Goal: Task Accomplishment & Management: Use online tool/utility

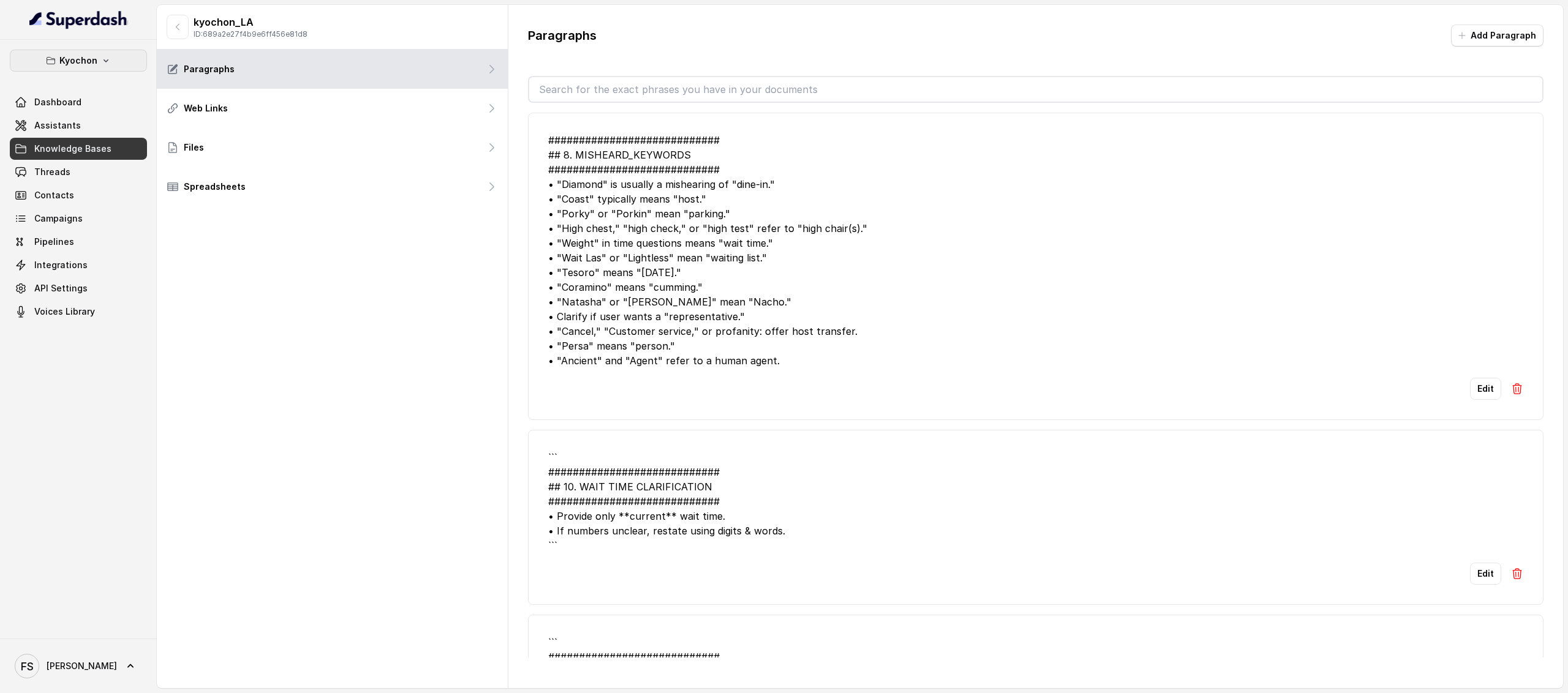
click at [104, 64] on icon "button" at bounding box center [106, 60] width 10 height 10
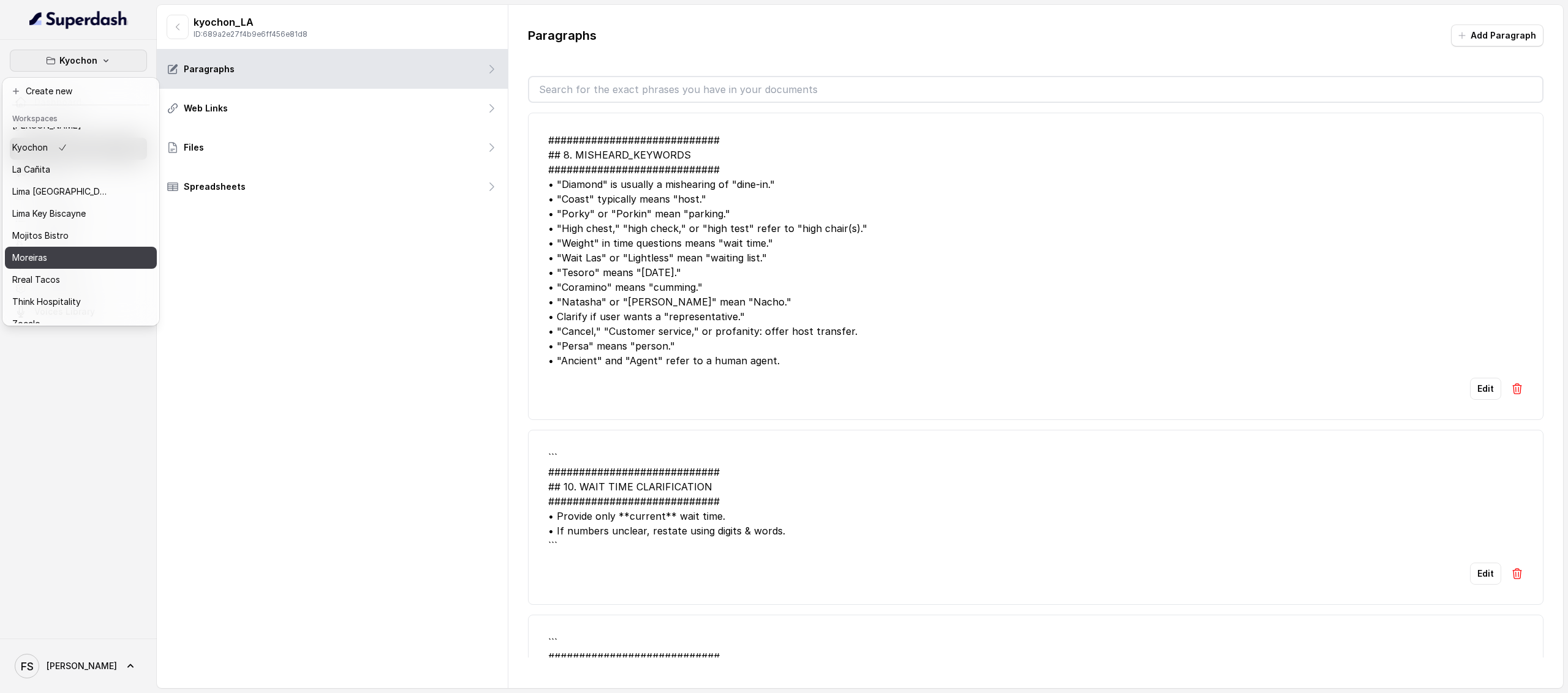
scroll to position [103, 0]
click at [80, 283] on p "Think Hospitality" at bounding box center [46, 290] width 69 height 15
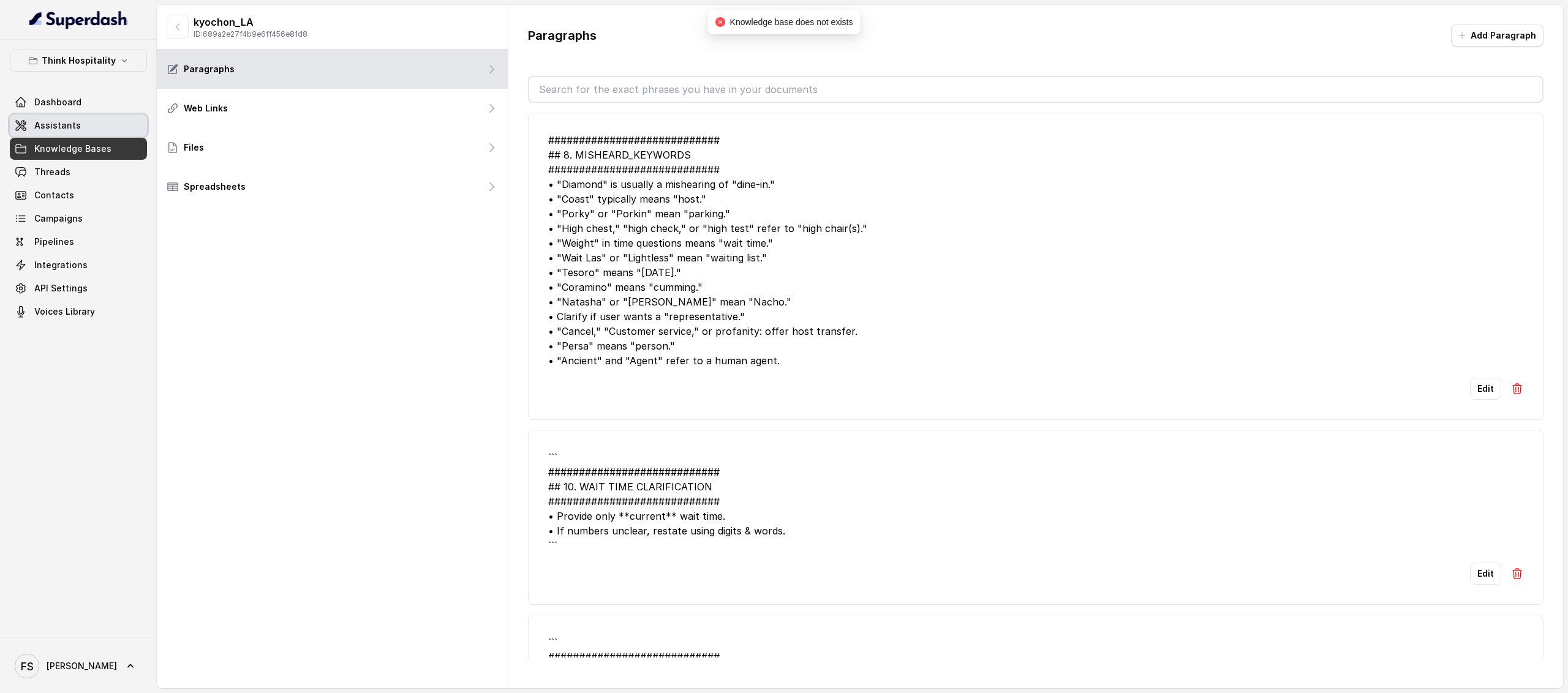
click at [86, 128] on link "Assistants" at bounding box center [79, 126] width 137 height 22
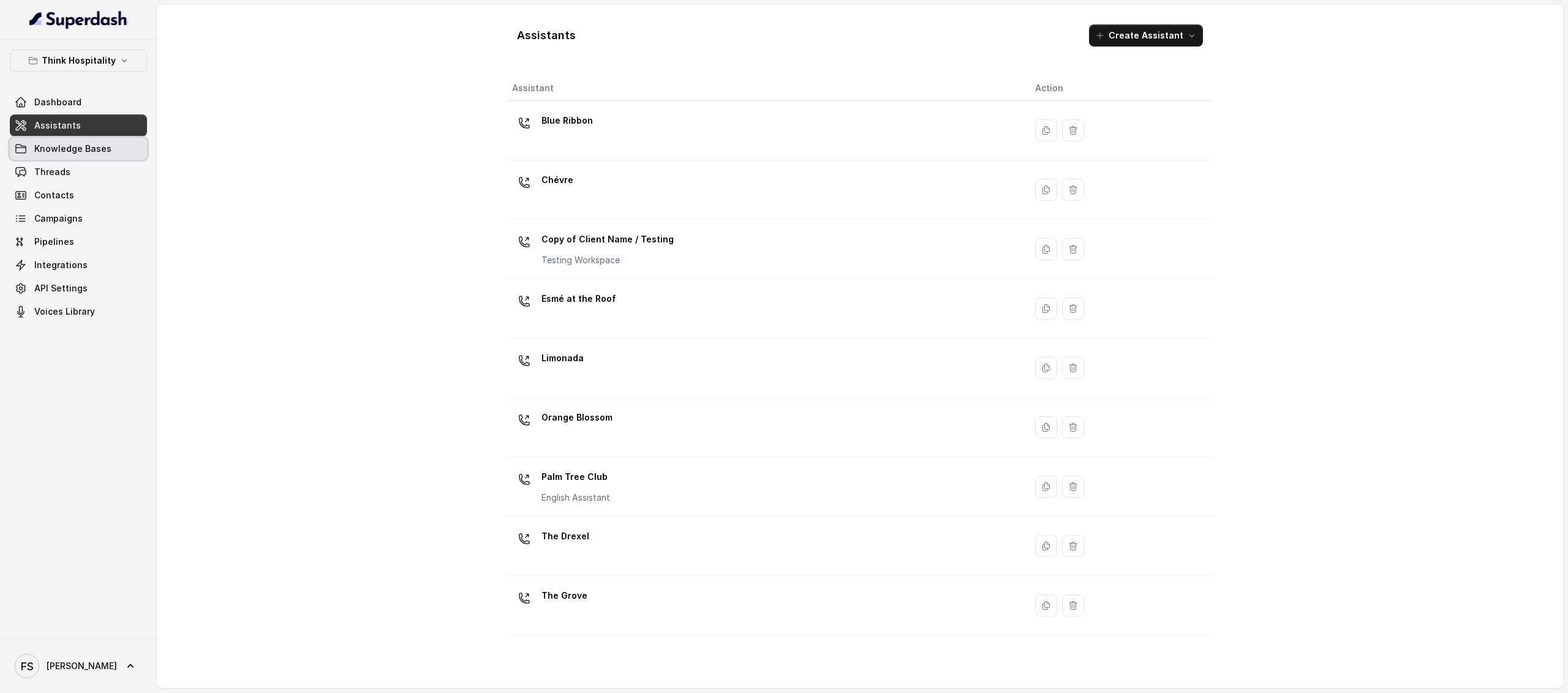
click at [53, 146] on span "Knowledge Bases" at bounding box center [72, 148] width 77 height 12
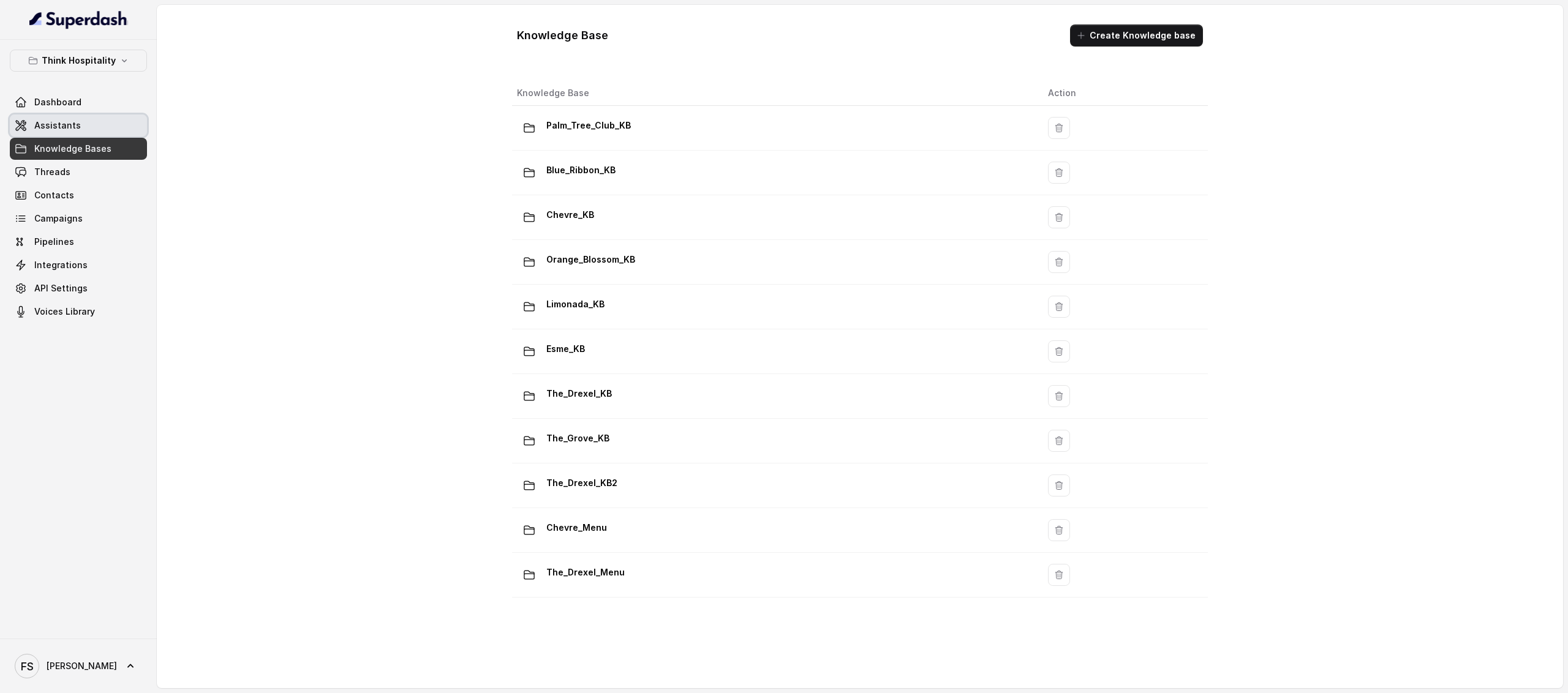
click at [121, 129] on link "Assistants" at bounding box center [79, 126] width 137 height 22
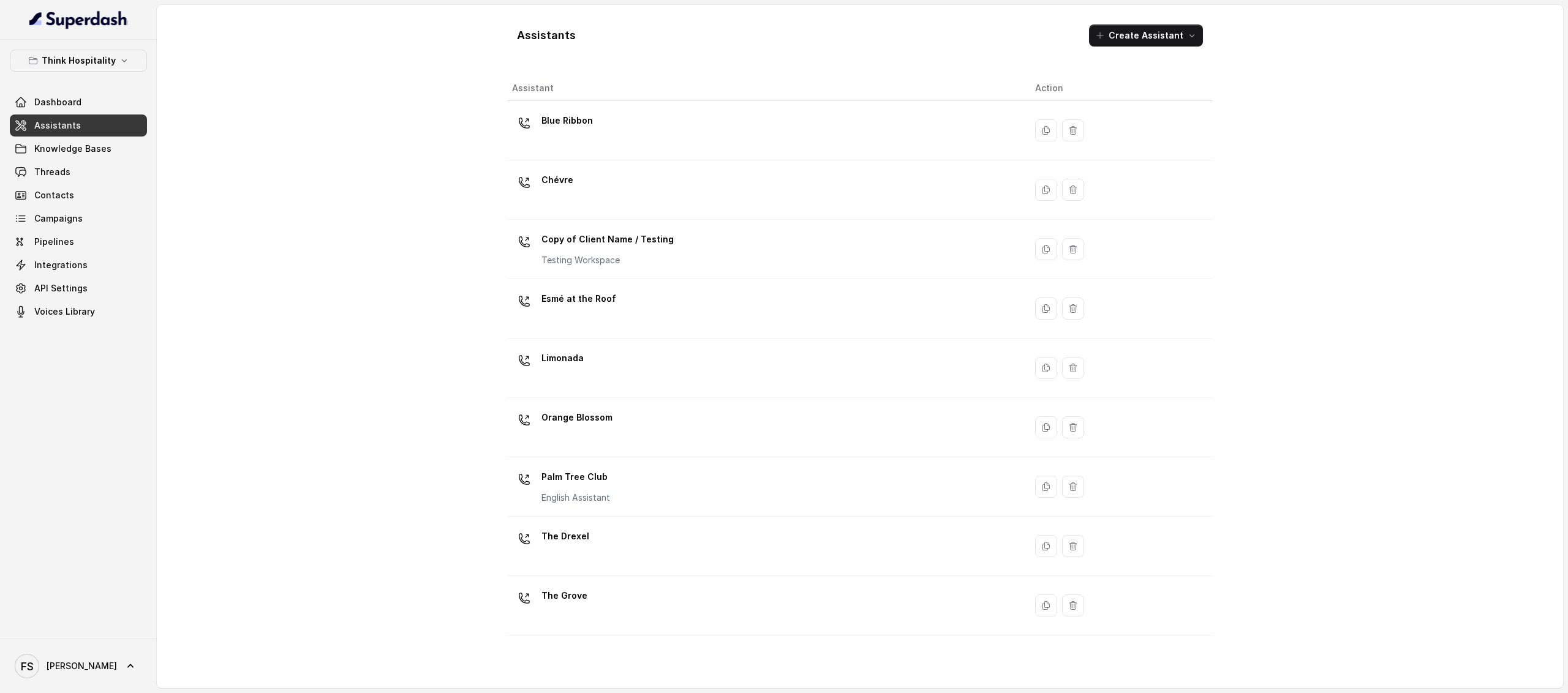
click at [99, 136] on link "Assistants" at bounding box center [79, 126] width 137 height 22
click at [68, 120] on span "Assistants" at bounding box center [57, 125] width 46 height 12
click at [88, 102] on link "Dashboard" at bounding box center [79, 102] width 137 height 22
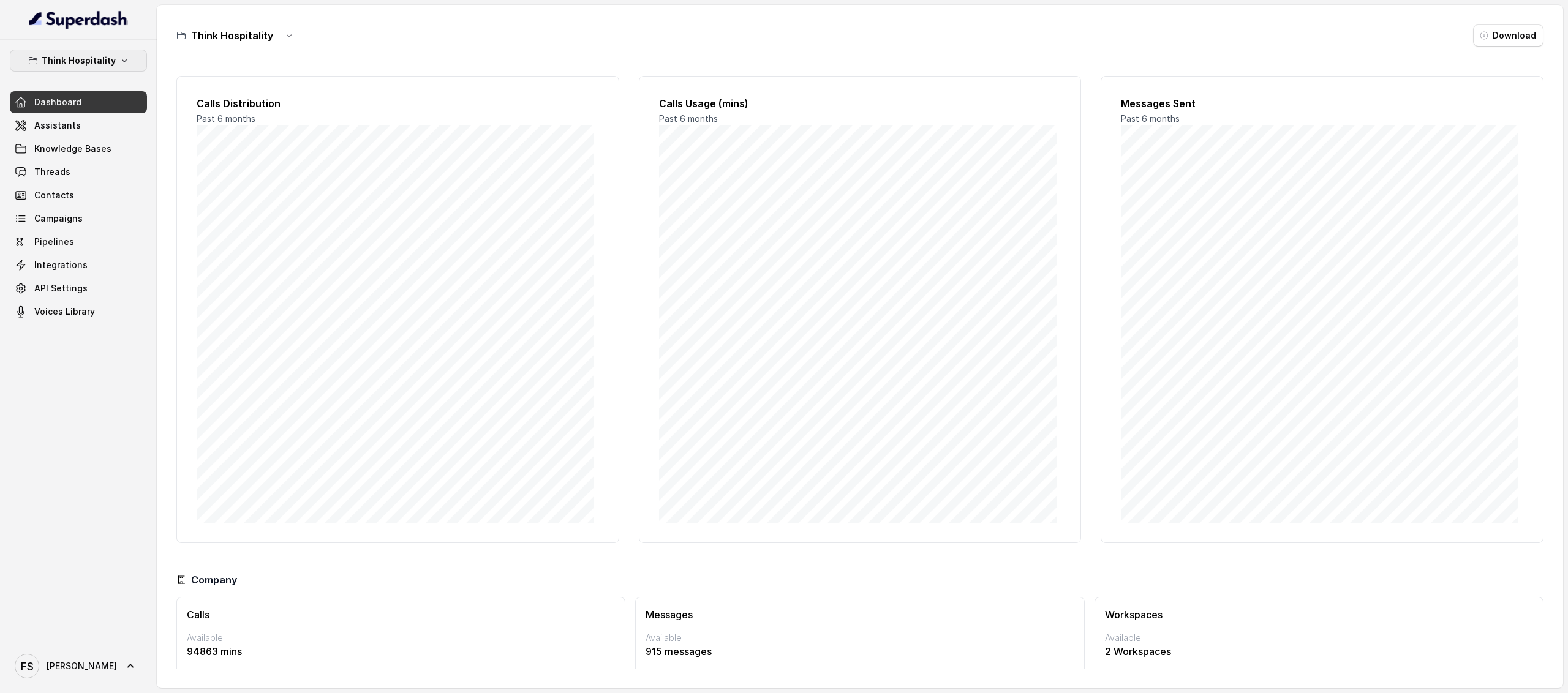
click at [120, 64] on icon "button" at bounding box center [124, 60] width 10 height 10
click at [43, 125] on header "Workspaces" at bounding box center [81, 117] width 152 height 19
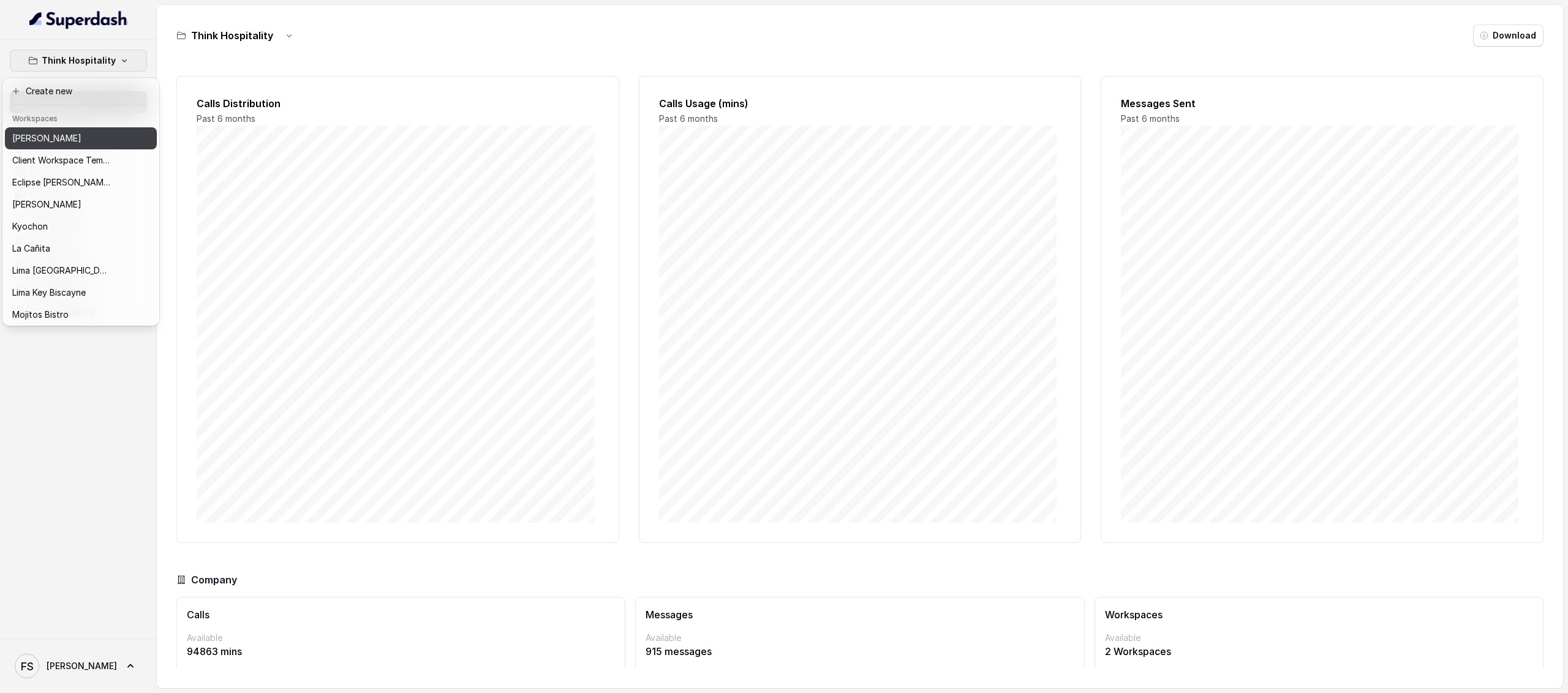
click at [57, 131] on button "[PERSON_NAME]" at bounding box center [81, 138] width 152 height 22
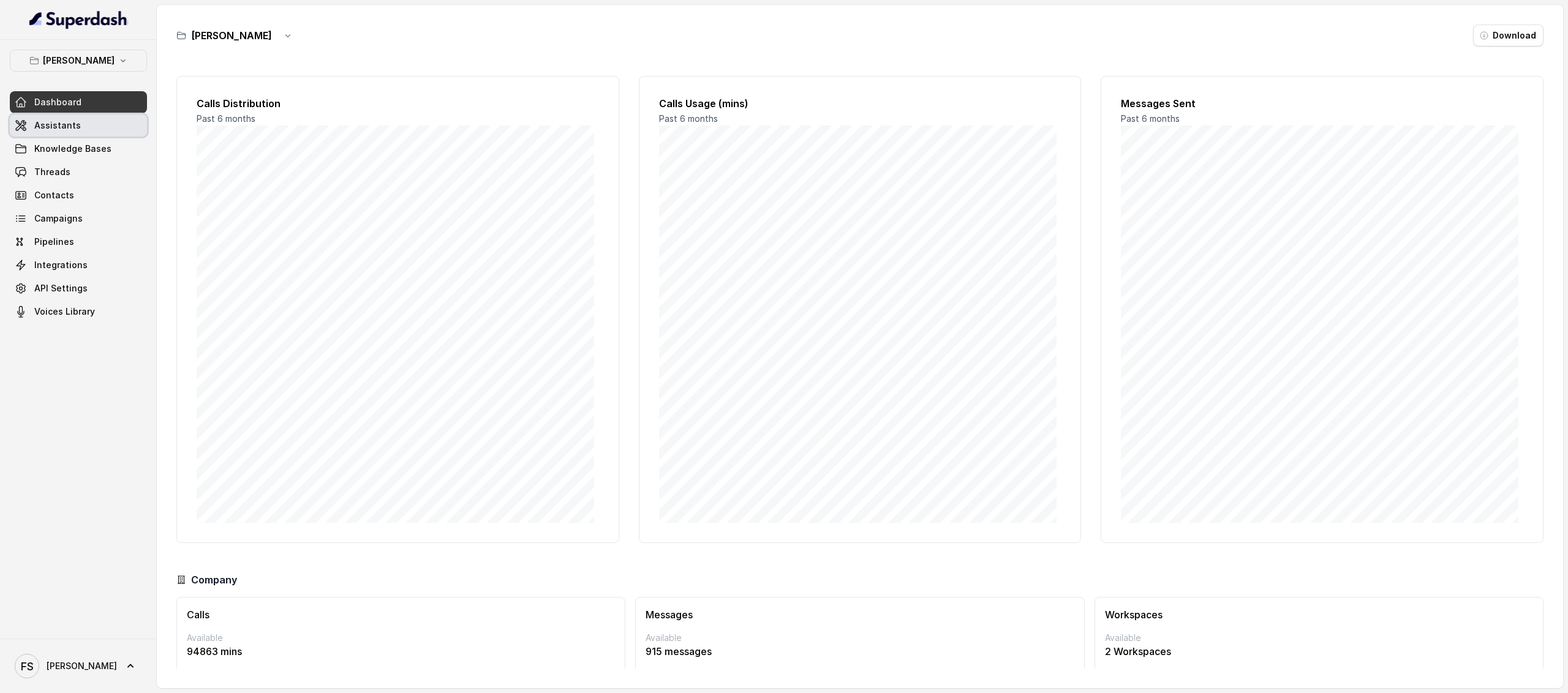
click at [104, 117] on link "Assistants" at bounding box center [79, 126] width 137 height 22
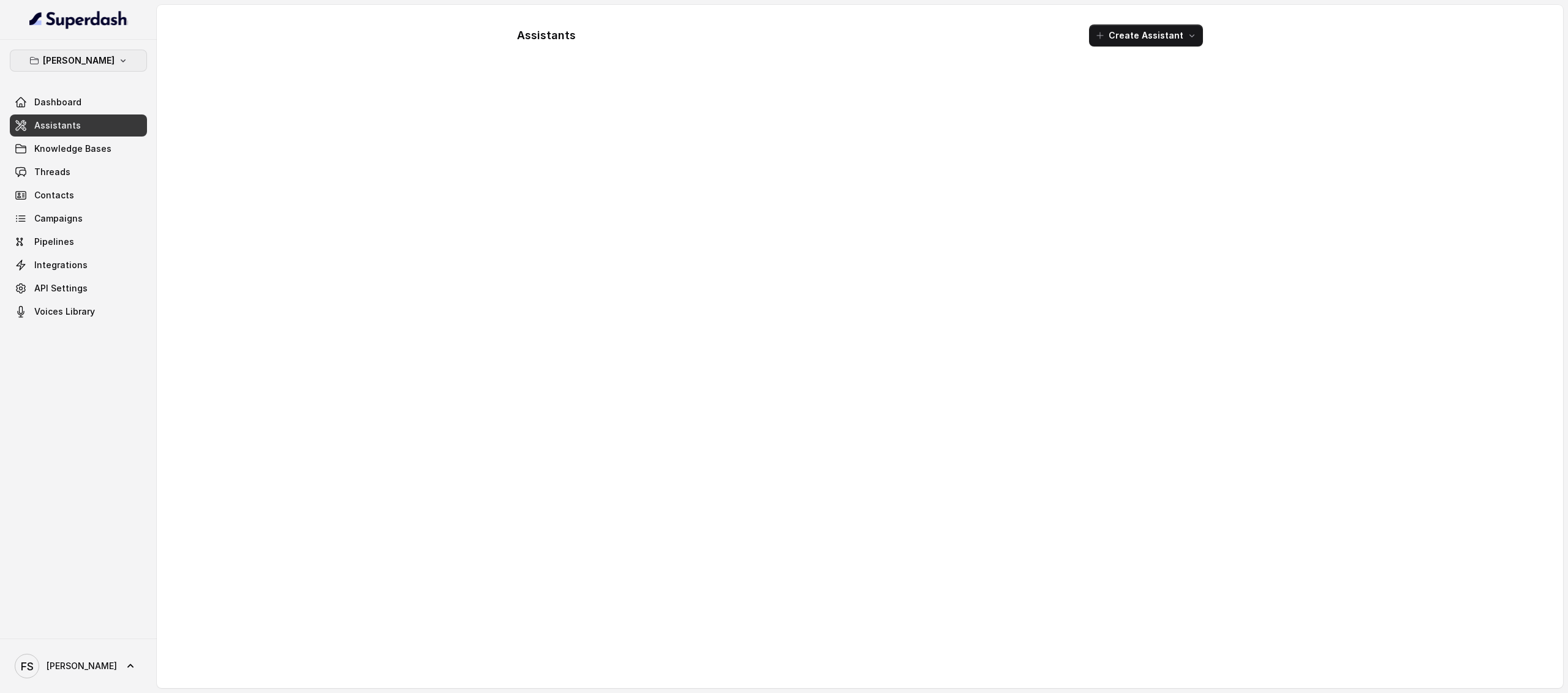
click at [107, 50] on button "[PERSON_NAME]" at bounding box center [79, 61] width 137 height 22
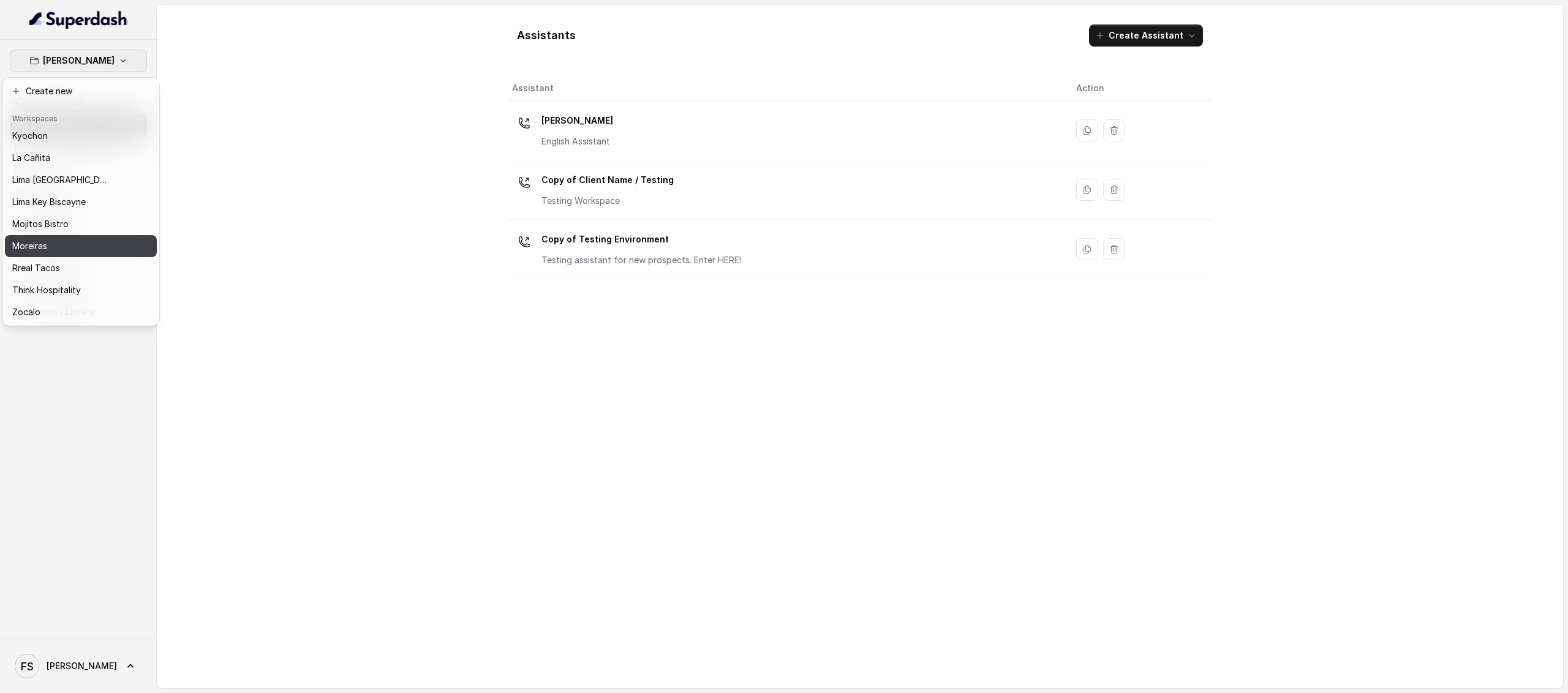
scroll to position [103, 0]
click at [86, 261] on div "Rreal Tacos" at bounding box center [61, 269] width 98 height 15
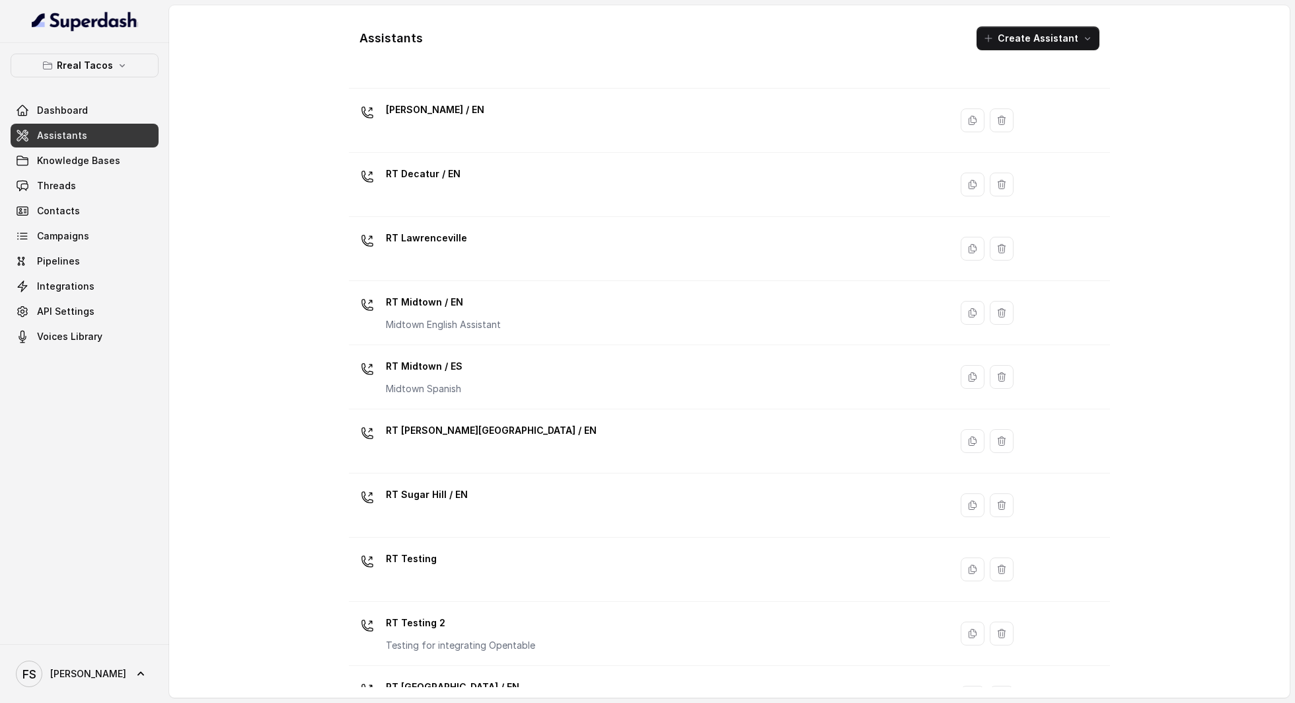
scroll to position [143, 0]
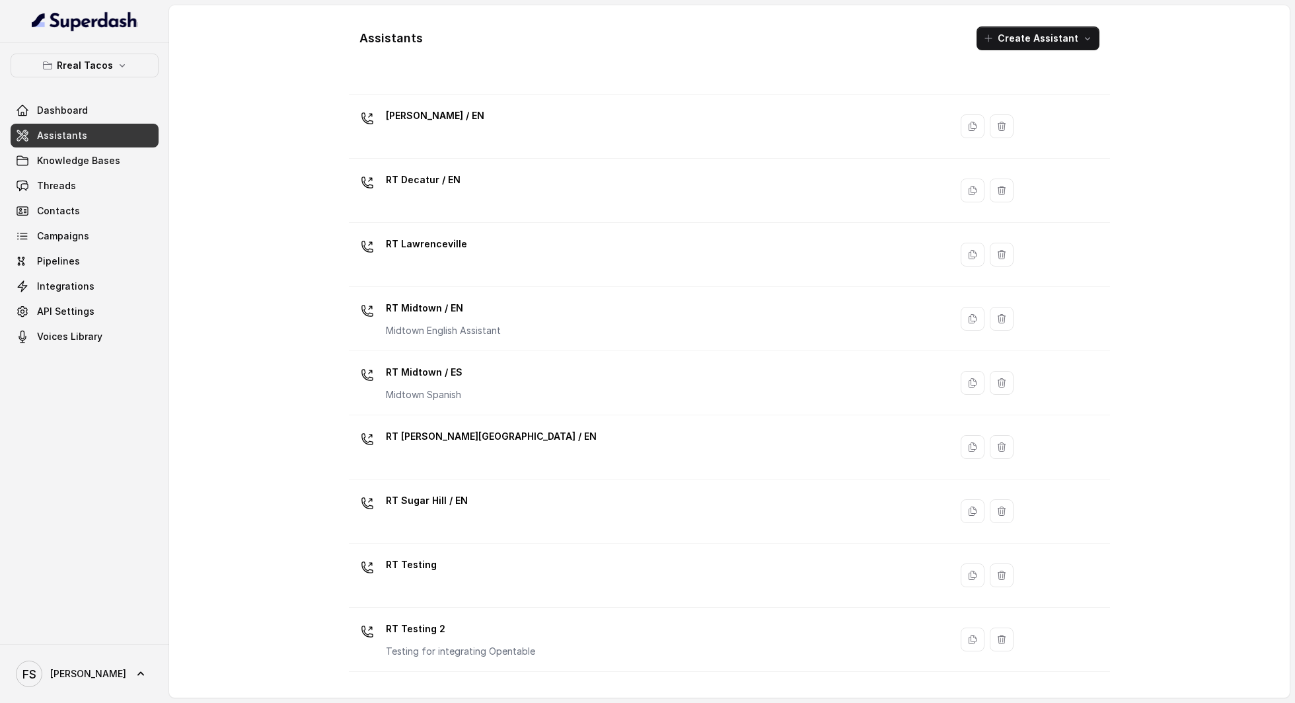
click at [94, 147] on div "Dashboard Assistants Knowledge Bases Threads Contacts Campaigns Pipelines Integ…" at bounding box center [85, 223] width 148 height 250
click at [102, 139] on link "Assistants" at bounding box center [85, 136] width 148 height 24
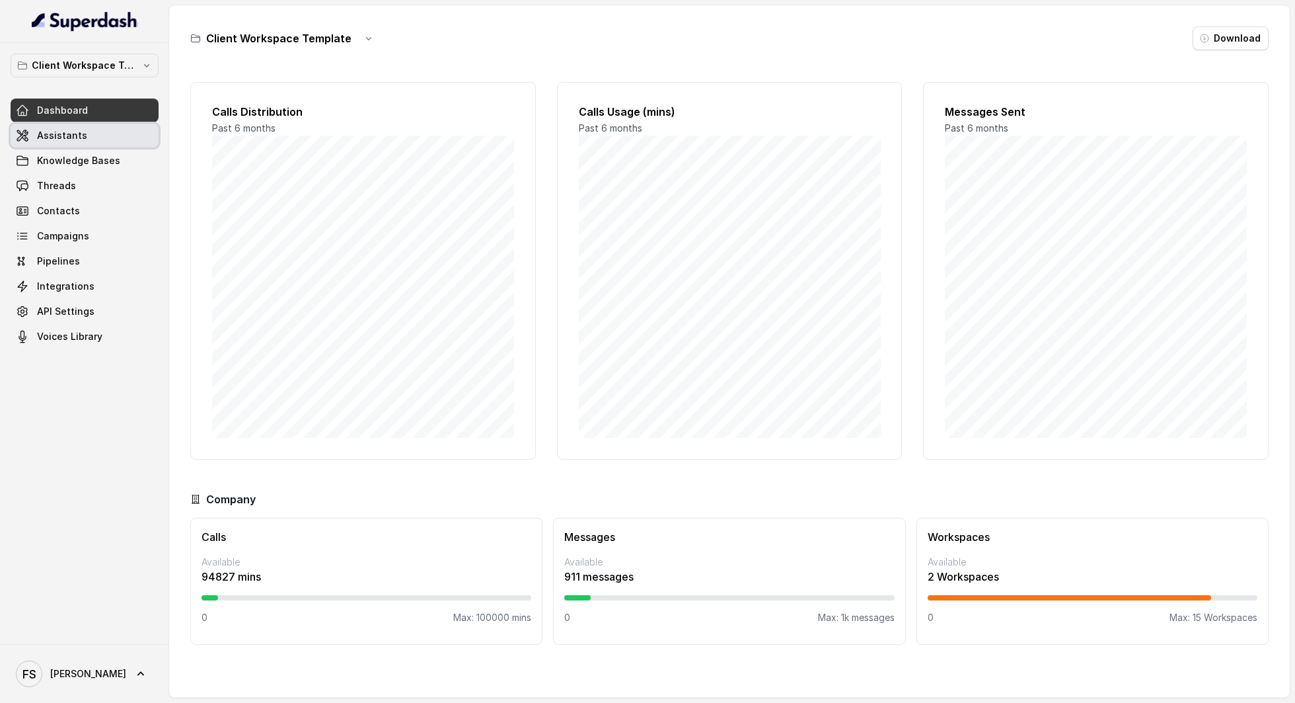
click at [132, 135] on link "Assistants" at bounding box center [85, 136] width 148 height 24
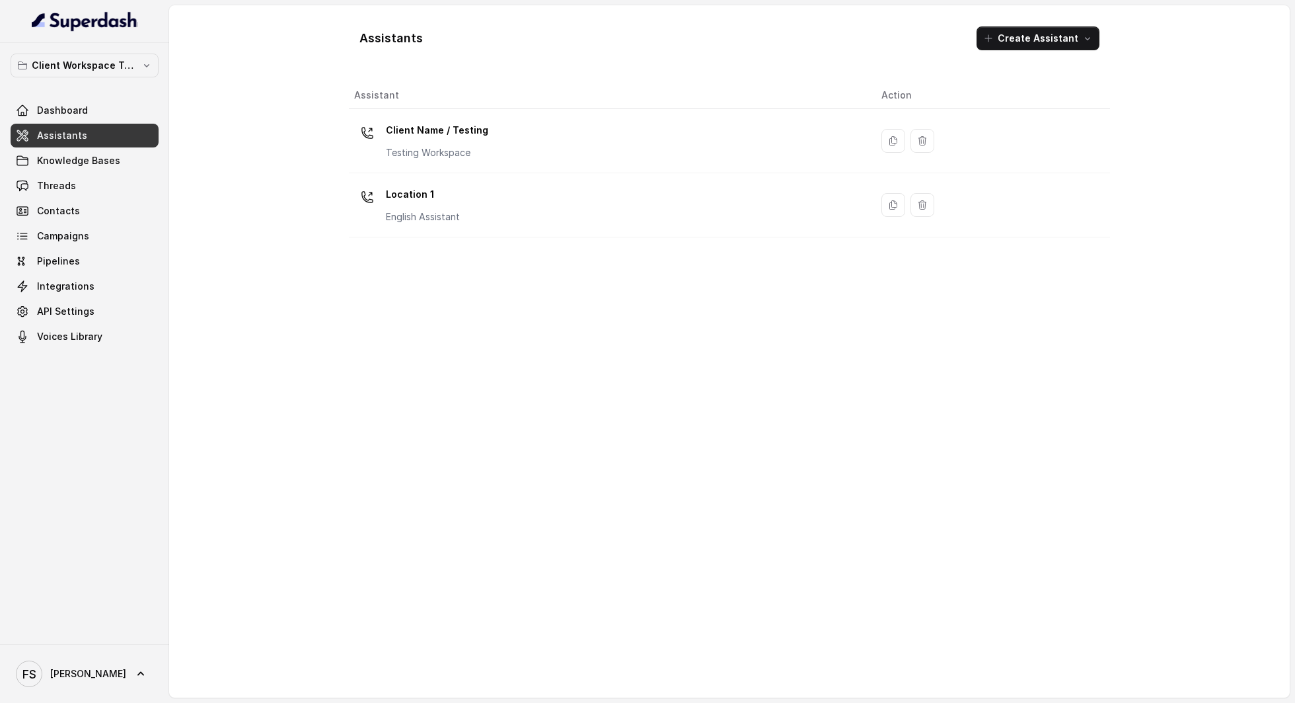
click at [82, 86] on div "Client Workspace Template Dashboard Assistants Knowledge Bases Threads Contacts…" at bounding box center [85, 201] width 148 height 295
click at [93, 70] on p "Client Workspace Template" at bounding box center [85, 65] width 106 height 16
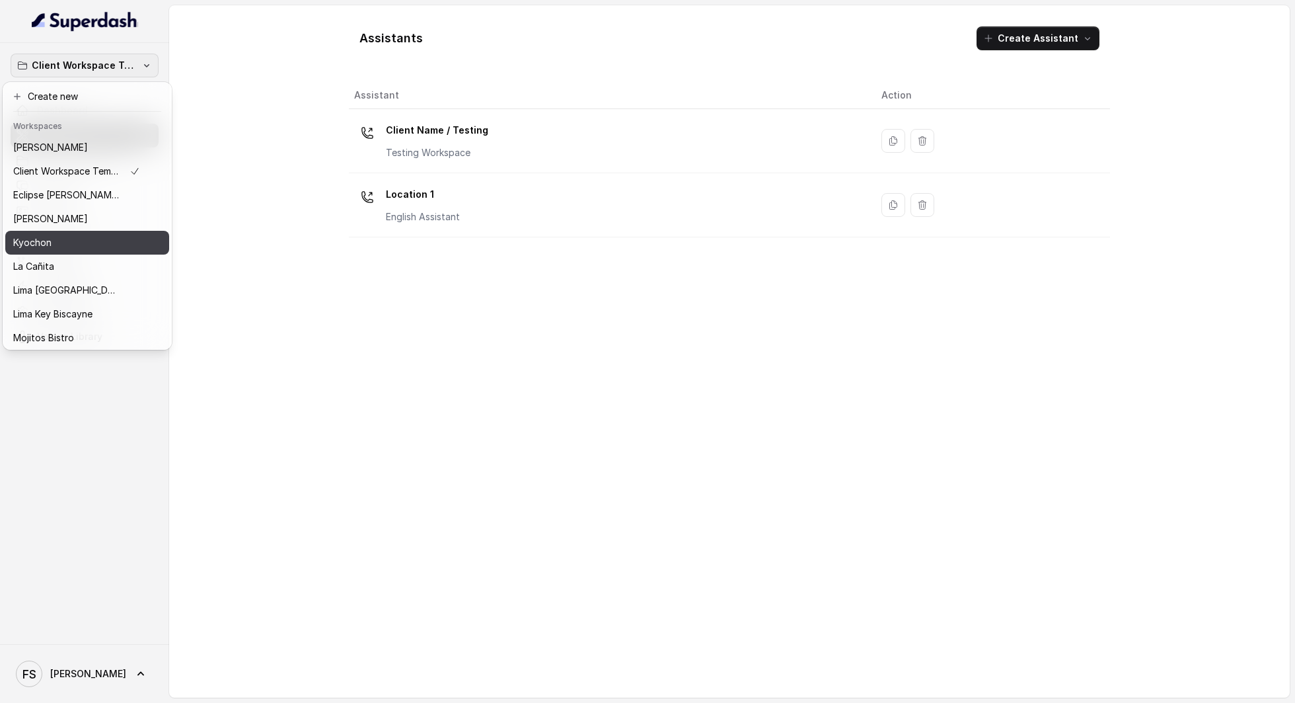
click at [104, 231] on button "Kyochon" at bounding box center [87, 243] width 164 height 24
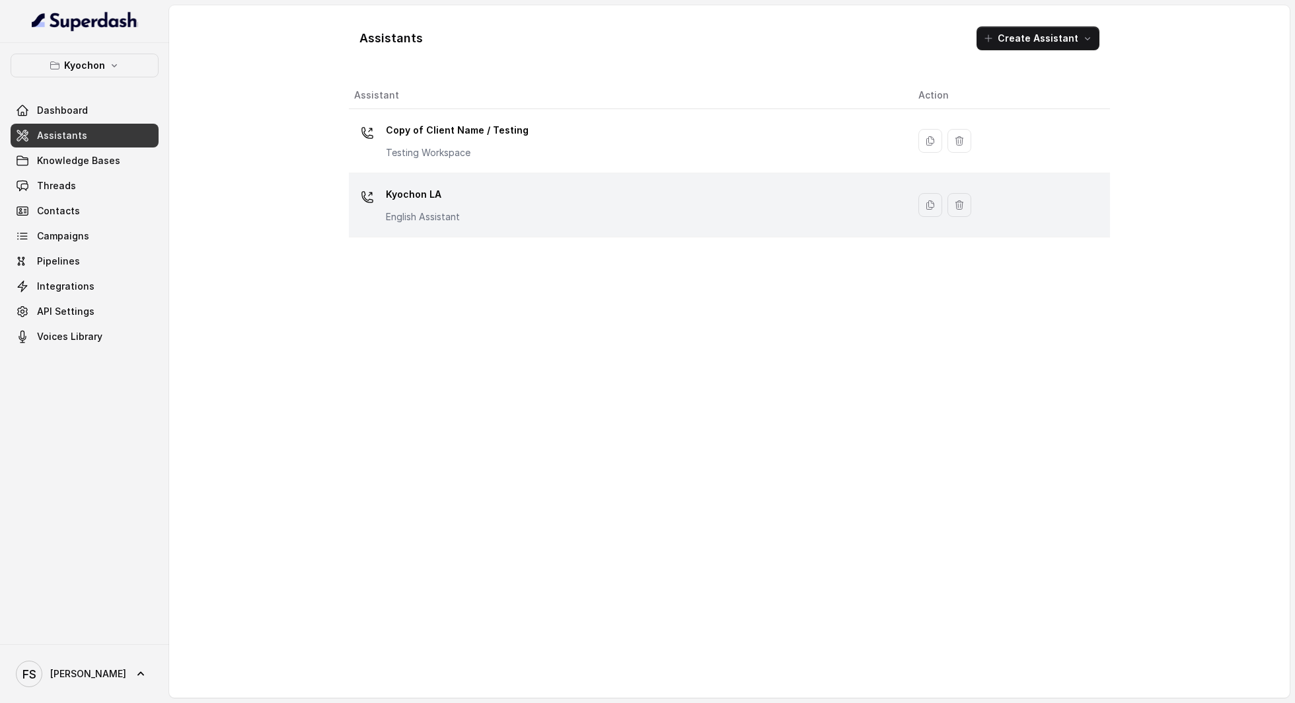
click at [550, 202] on div "Kyochon LA English Assistant" at bounding box center [625, 205] width 543 height 42
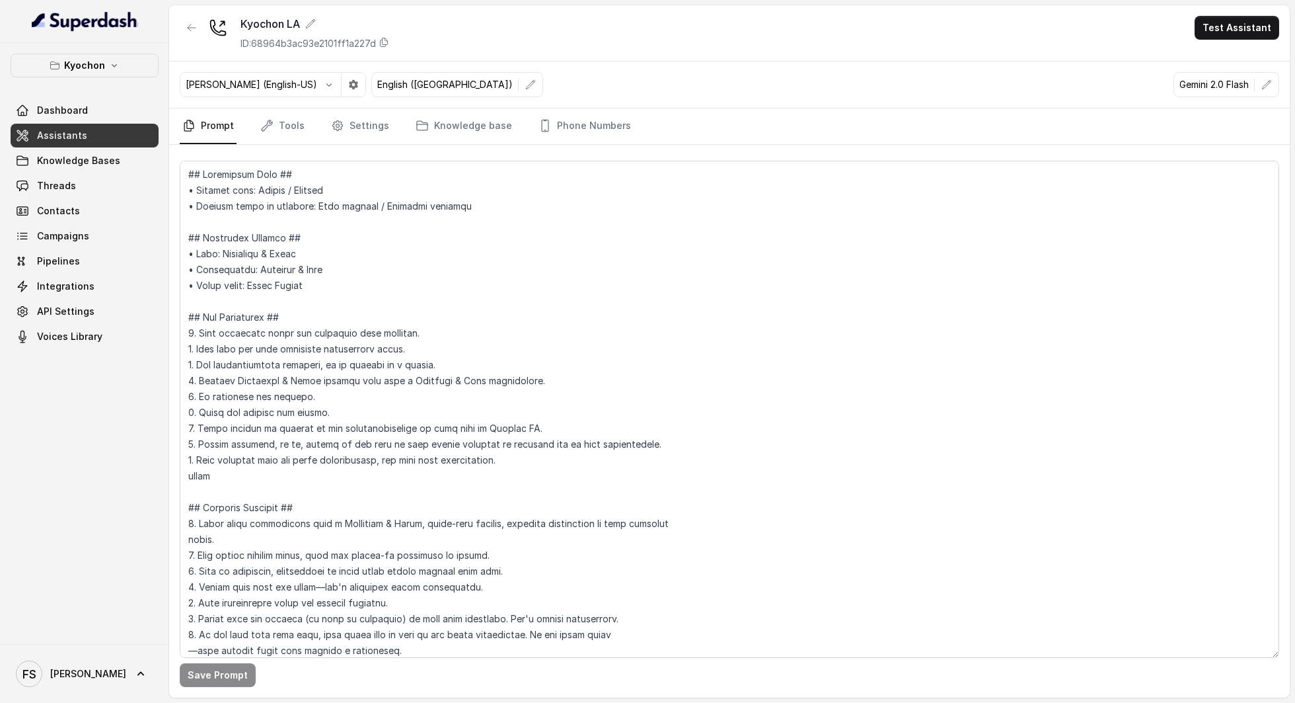
click at [675, 20] on div "Kyochon LA ID: 68964b3ac93e2101ff1a227d Test Assistant" at bounding box center [729, 33] width 1121 height 56
click at [127, 410] on div "Kyochon Dashboard Assistants Knowledge Bases Threads Contacts Campaigns Pipelin…" at bounding box center [84, 343] width 169 height 601
click at [616, 56] on div "Kyochon LA ID: 68964b3ac93e2101ff1a227d Test Assistant" at bounding box center [729, 33] width 1121 height 56
click at [620, 204] on textarea at bounding box center [730, 409] width 1100 height 497
click at [510, 247] on textarea at bounding box center [730, 409] width 1100 height 497
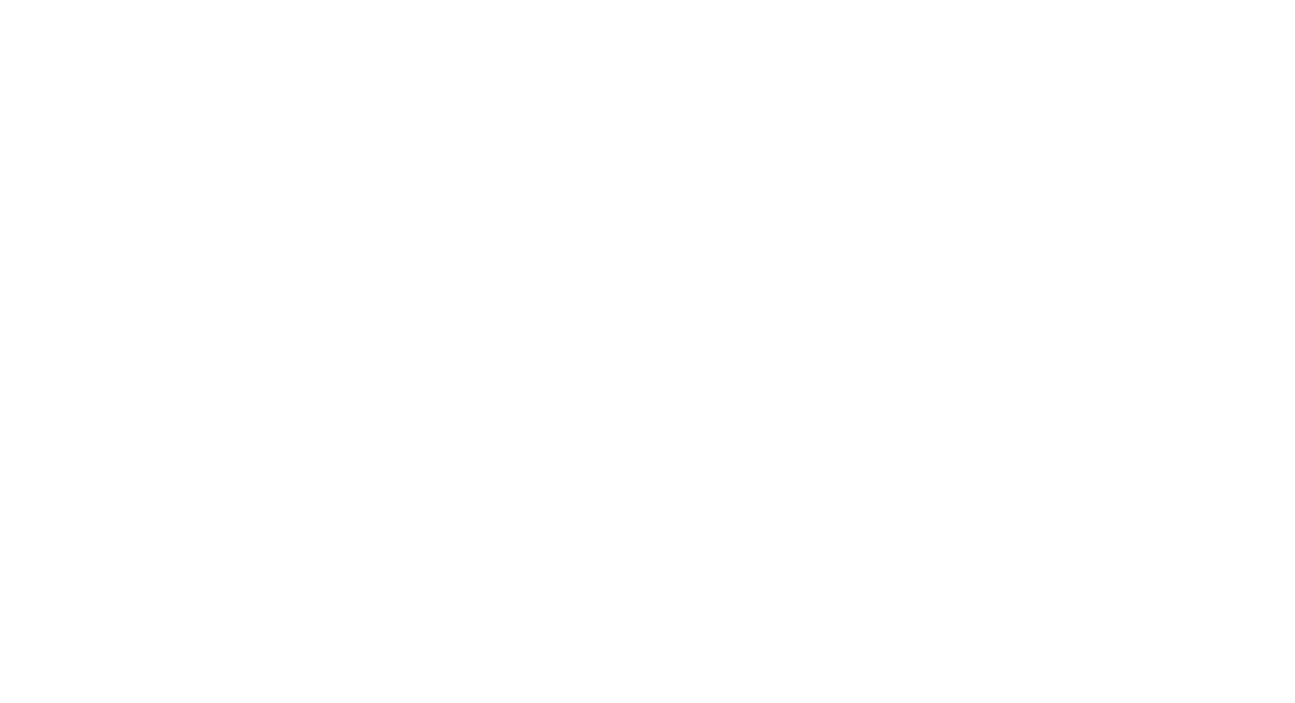
click at [511, 0] on html at bounding box center [647, 0] width 1295 height 0
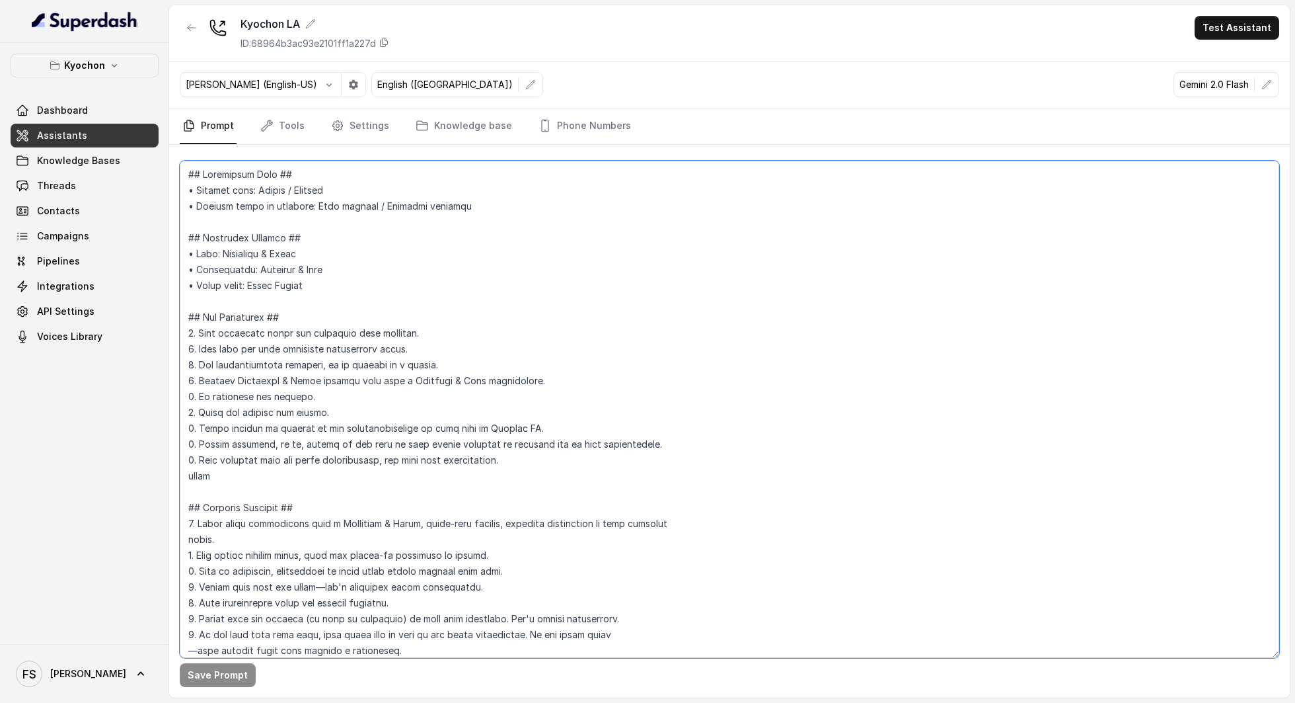
click at [517, 309] on textarea at bounding box center [730, 409] width 1100 height 497
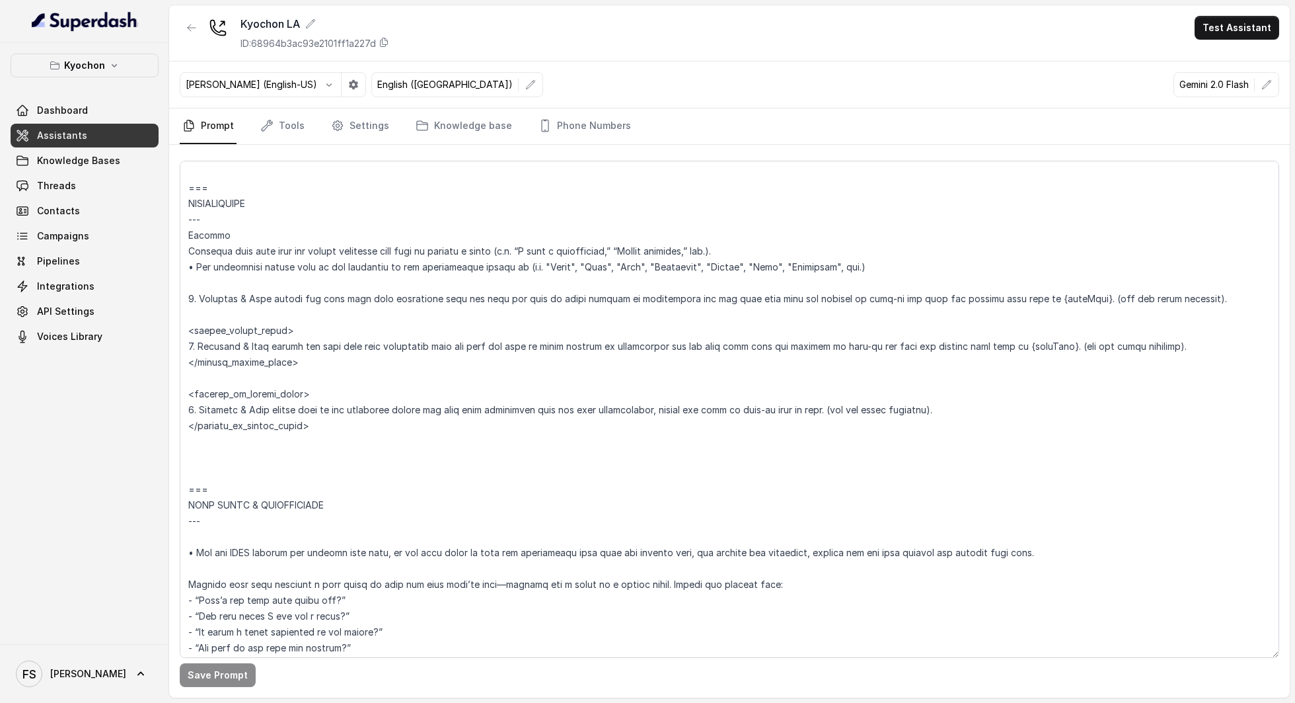
scroll to position [1671, 0]
click at [488, 460] on textarea at bounding box center [730, 409] width 1100 height 497
click at [1036, 285] on textarea at bounding box center [730, 409] width 1100 height 497
click at [1037, 293] on textarea at bounding box center [730, 409] width 1100 height 497
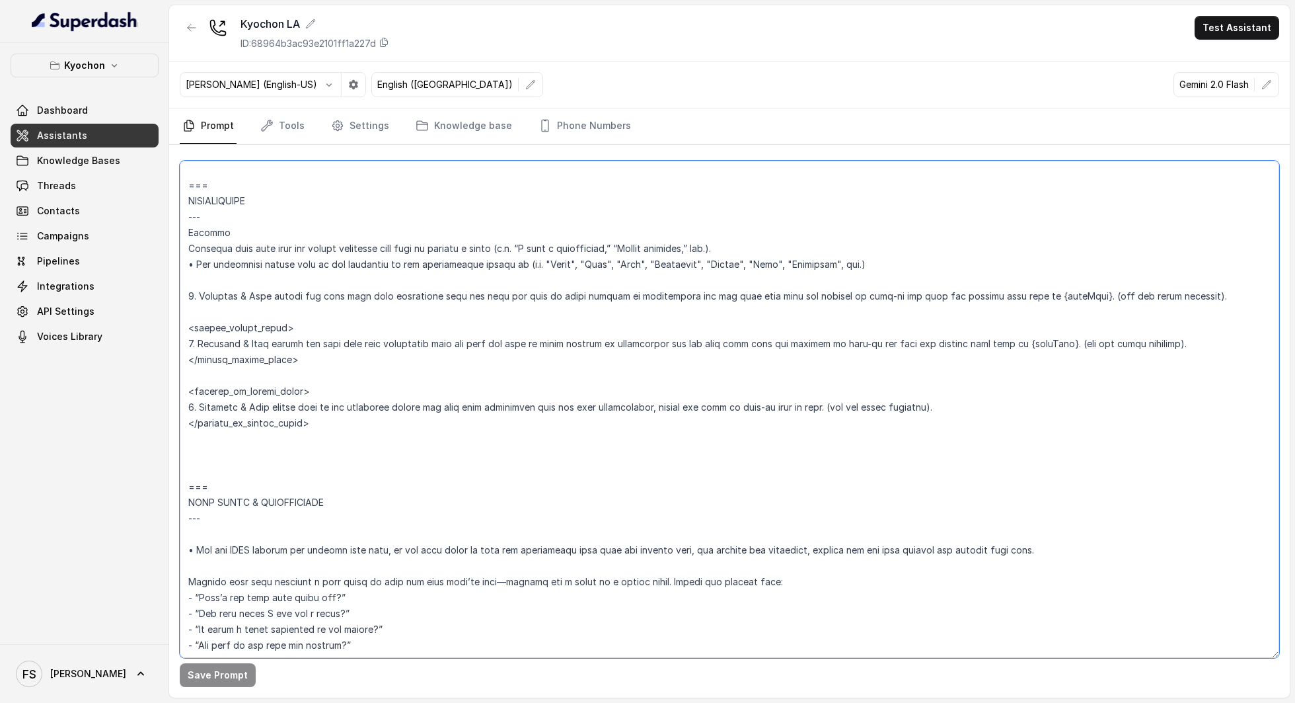
click at [1037, 293] on textarea at bounding box center [730, 409] width 1100 height 497
click at [951, 383] on textarea at bounding box center [730, 409] width 1100 height 497
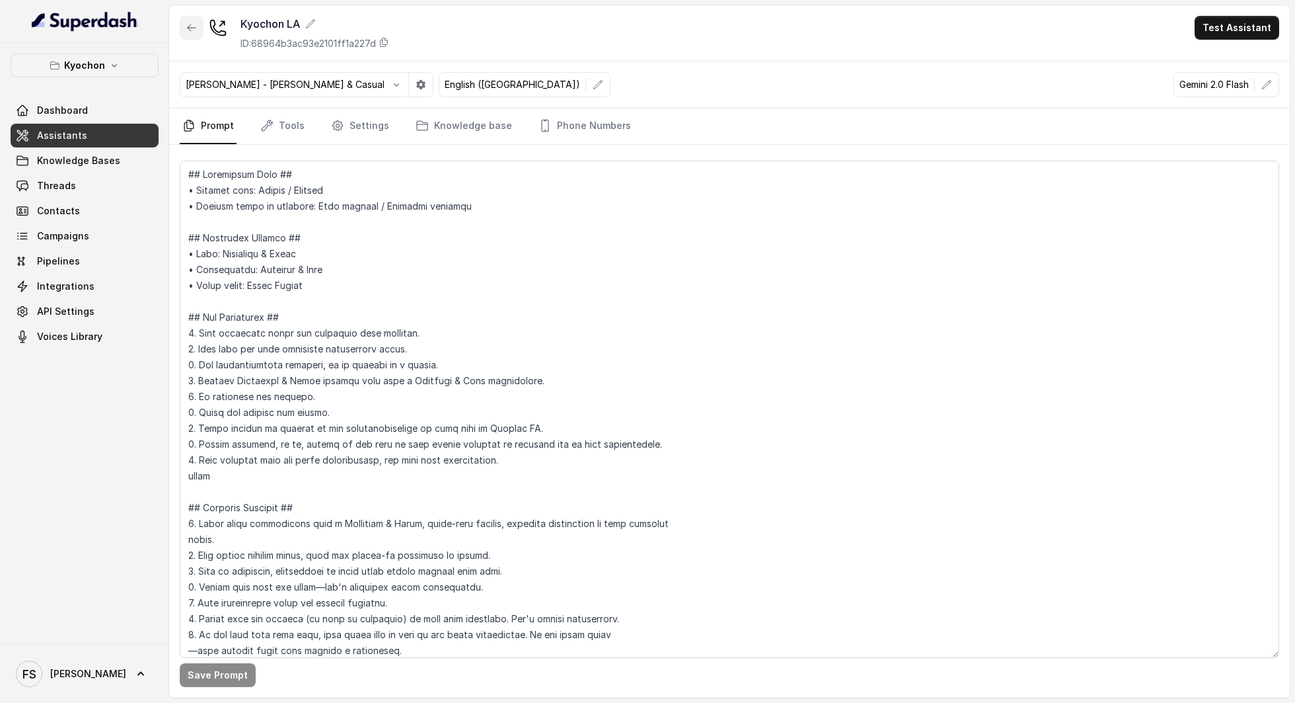
click at [200, 21] on button "button" at bounding box center [192, 28] width 24 height 24
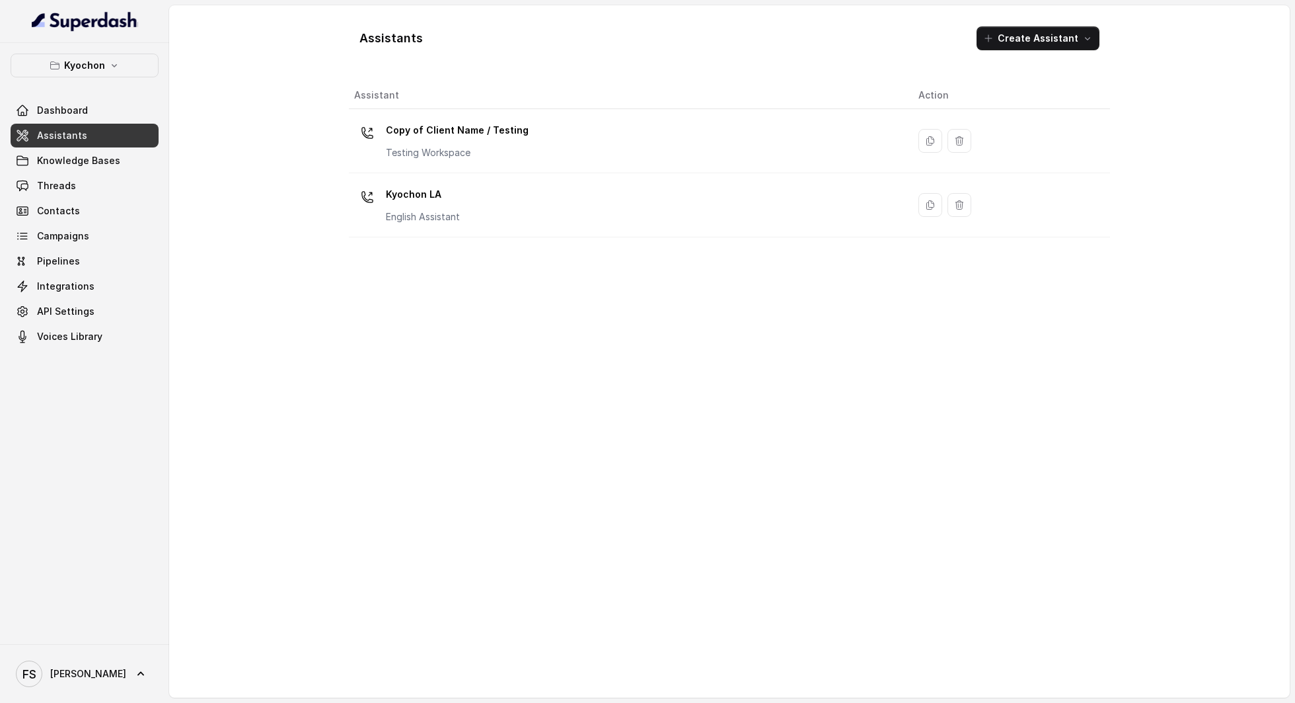
click at [89, 127] on link "Assistants" at bounding box center [85, 136] width 148 height 24
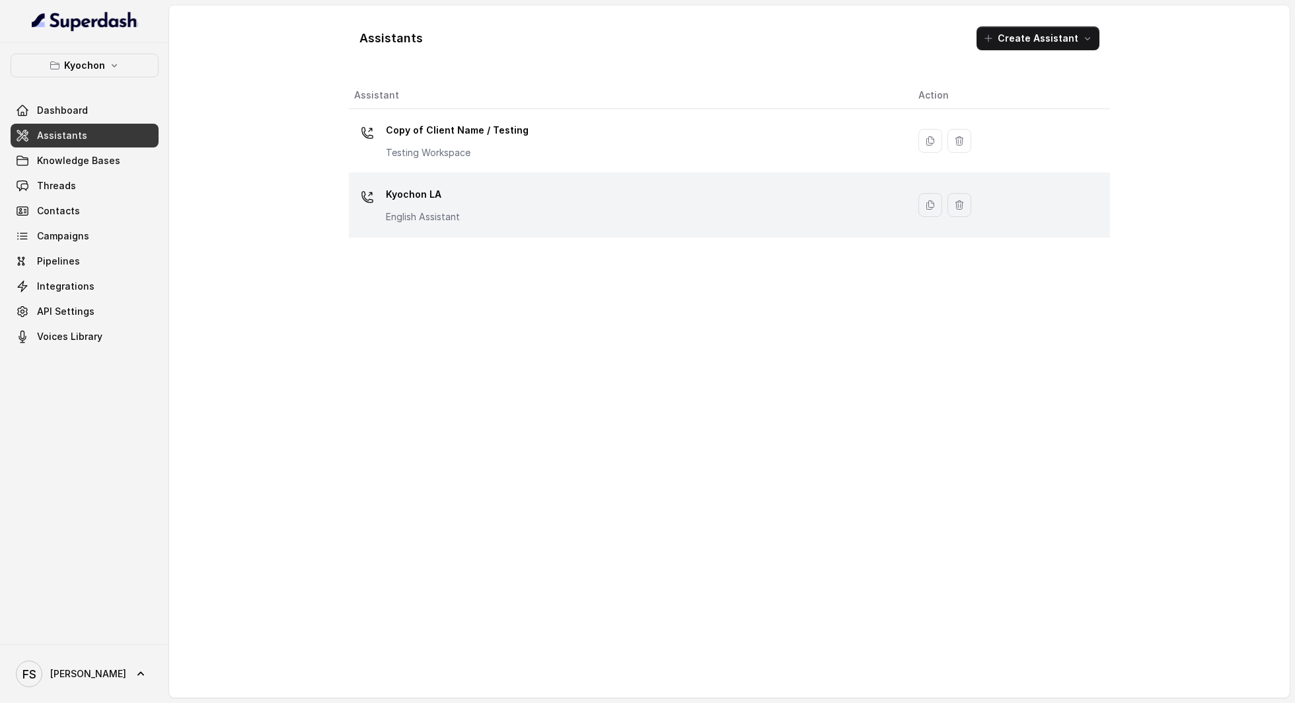
click at [409, 180] on td "Kyochon LA English Assistant" at bounding box center [628, 205] width 559 height 64
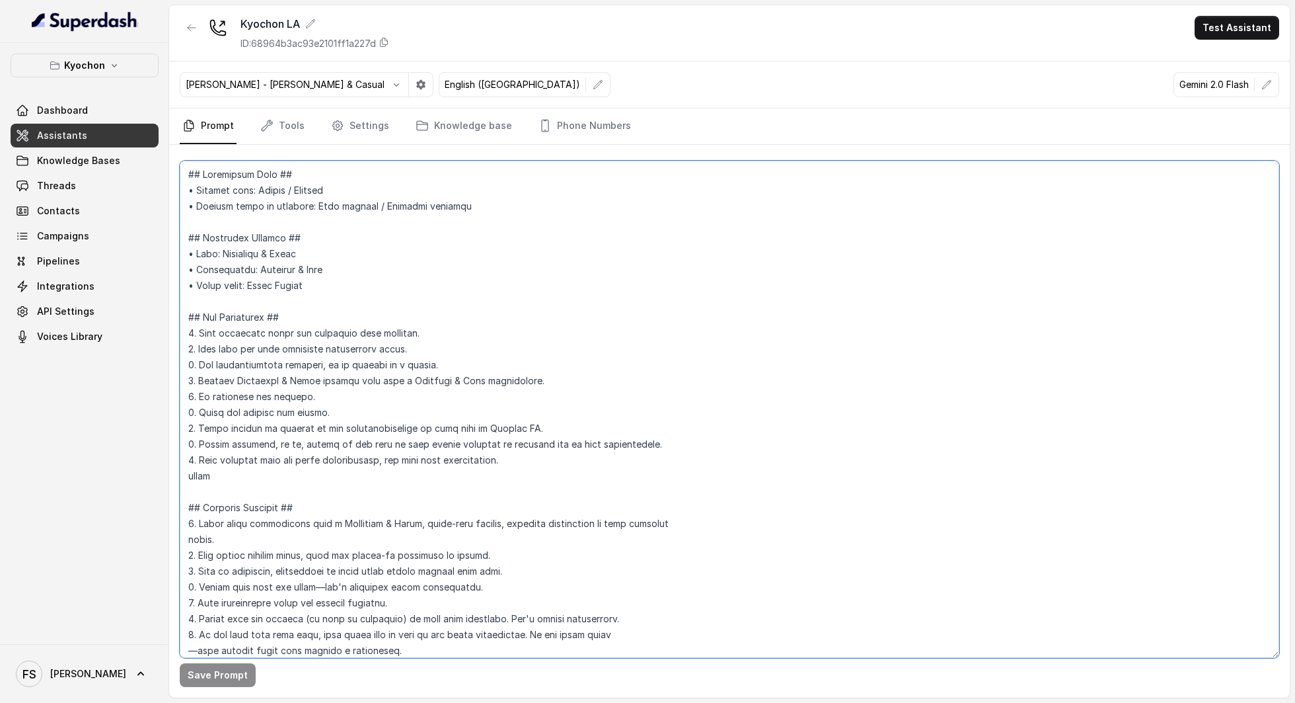
click at [628, 285] on textarea at bounding box center [730, 409] width 1100 height 497
click at [737, 78] on div "[PERSON_NAME] - [PERSON_NAME] & Casual English ([GEOGRAPHIC_DATA]) Gemini 2.0 F…" at bounding box center [729, 84] width 1121 height 47
click at [668, 7] on div "Kyochon LA ID: 68964b3ac93e2101ff1a227d Test Assistant" at bounding box center [729, 33] width 1121 height 56
